Goal: Task Accomplishment & Management: Use online tool/utility

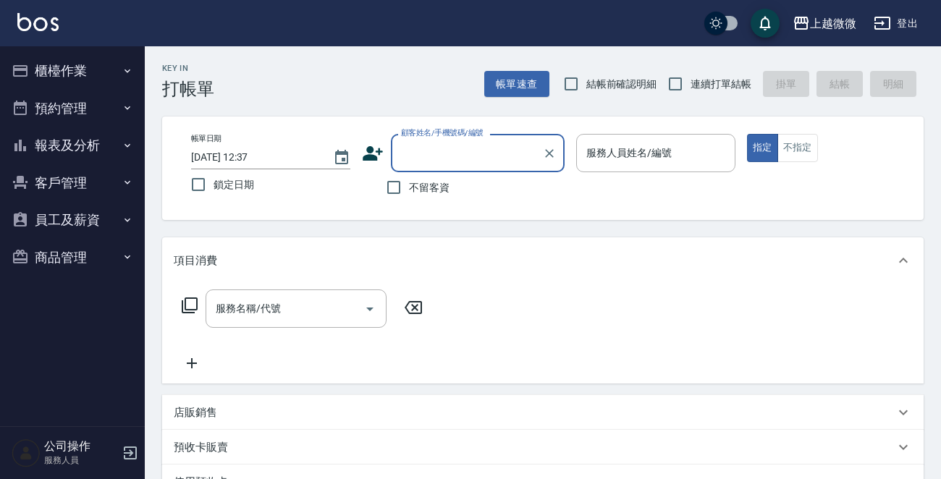
click at [91, 65] on button "櫃檯作業" at bounding box center [72, 71] width 133 height 38
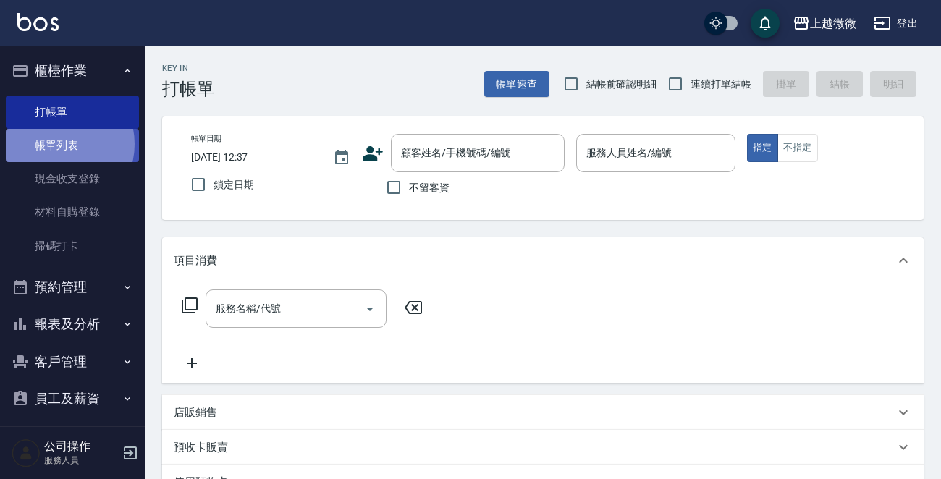
click at [55, 144] on link "帳單列表" at bounding box center [72, 145] width 133 height 33
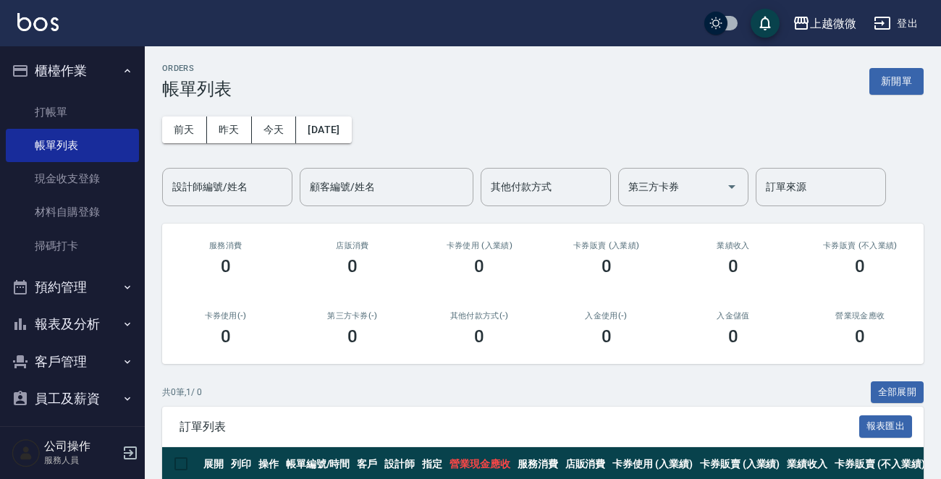
click at [32, 14] on img at bounding box center [37, 22] width 41 height 18
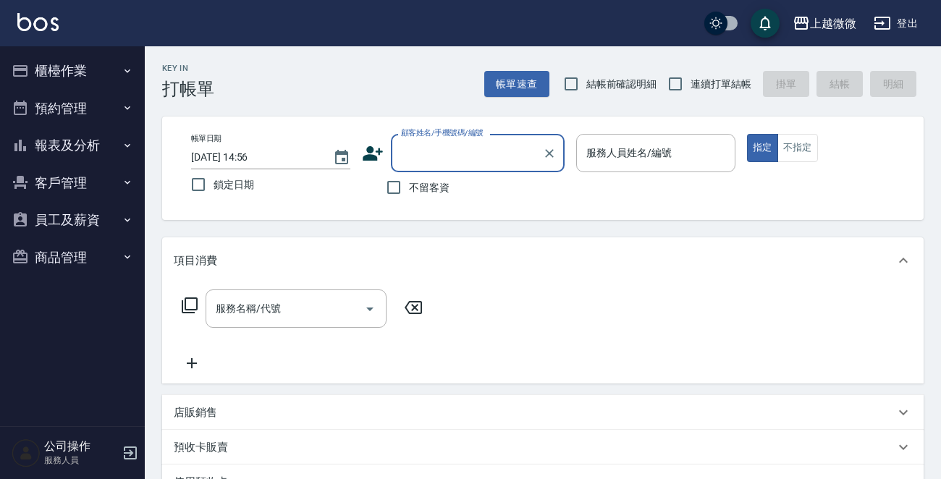
drag, startPoint x: 435, startPoint y: 154, endPoint x: 428, endPoint y: 164, distance: 12.5
click at [437, 153] on input "顧客姓名/手機號碼/編號" at bounding box center [466, 152] width 139 height 25
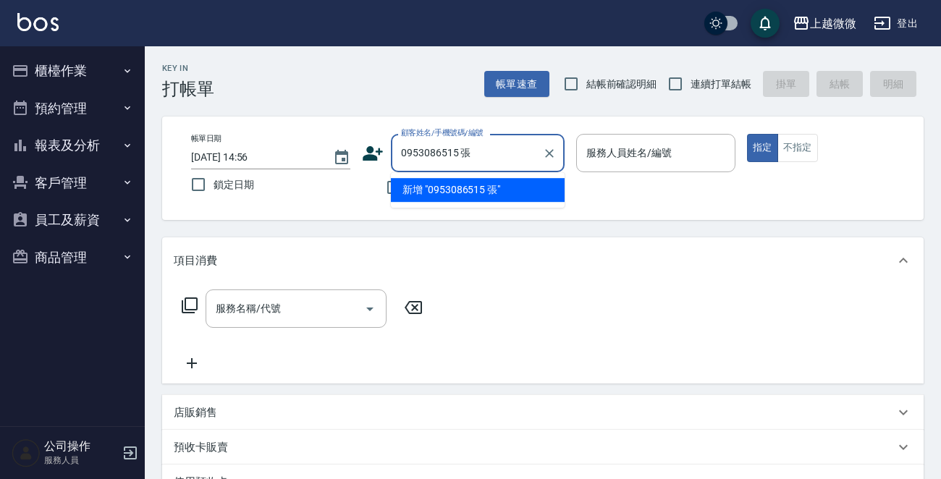
drag, startPoint x: 455, startPoint y: 155, endPoint x: 210, endPoint y: 143, distance: 244.9
click at [347, 142] on div "帳單日期 [DATE] 14:56 鎖定日期 顧客姓名/手機號碼/編號 0953086515 張 顧客姓名/手機號碼/編號 不留客資 服務人員姓名/編號 服務…" at bounding box center [542, 168] width 727 height 69
type input "0953086515 張"
click at [62, 179] on button "客戶管理" at bounding box center [72, 183] width 133 height 38
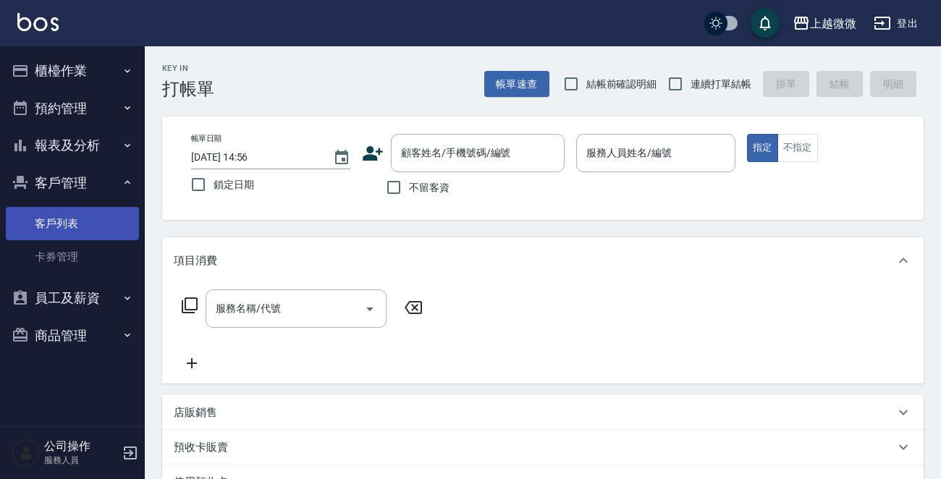
click at [54, 224] on link "客戶列表" at bounding box center [72, 223] width 133 height 33
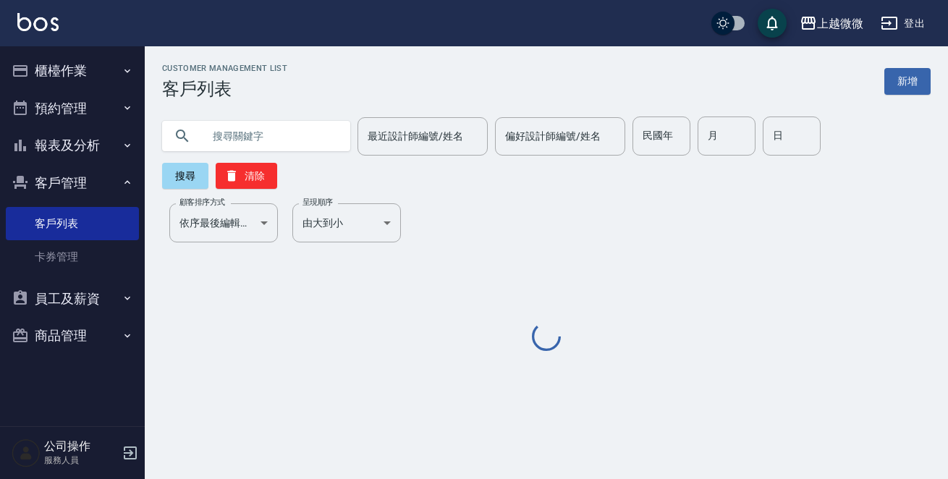
drag, startPoint x: 290, startPoint y: 127, endPoint x: 317, endPoint y: 139, distance: 29.8
click at [290, 128] on input "text" at bounding box center [271, 136] width 136 height 39
paste input "0953086515"
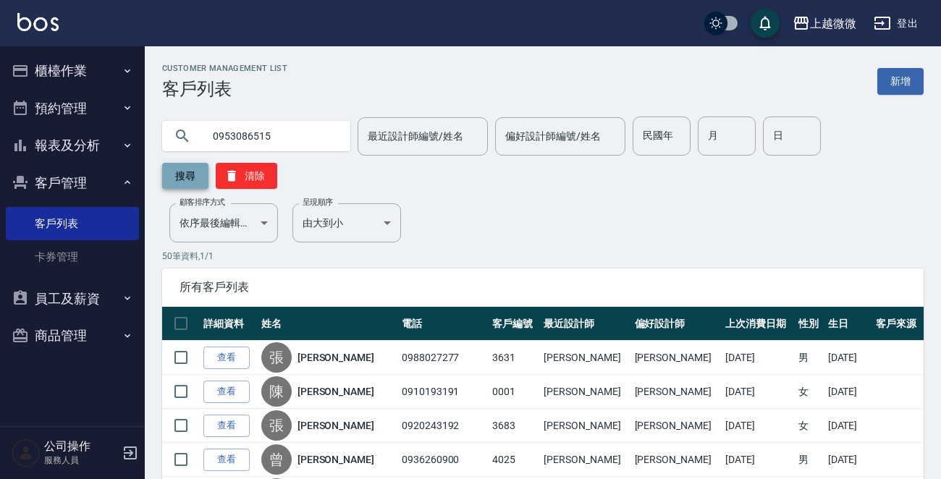
type input "0953086515"
click at [195, 170] on button "搜尋" at bounding box center [185, 176] width 46 height 26
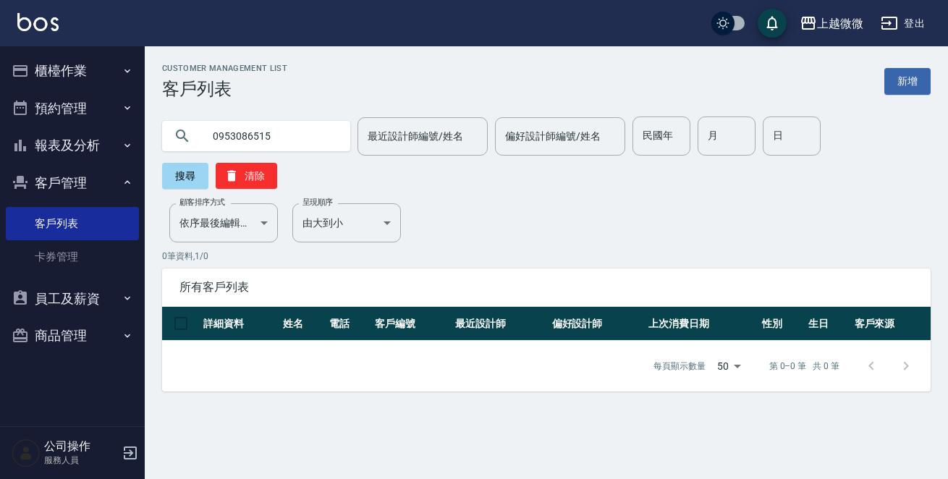
click at [41, 20] on img at bounding box center [37, 22] width 41 height 18
